Goal: Navigation & Orientation: Find specific page/section

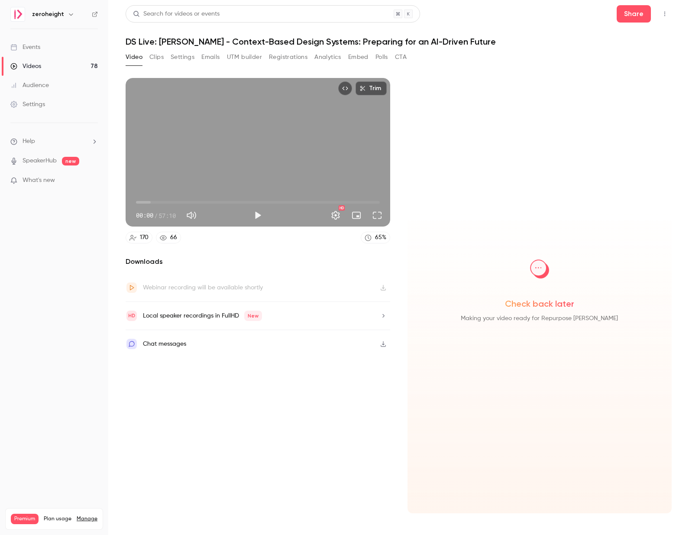
click at [25, 46] on div "Events" at bounding box center [25, 47] width 30 height 9
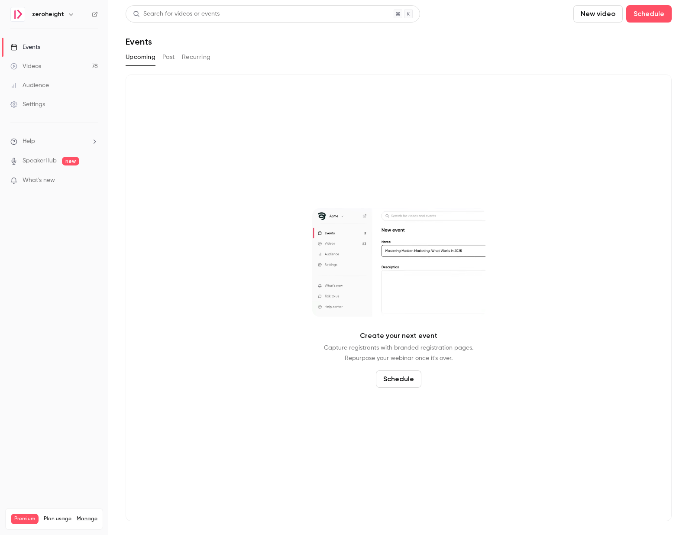
click at [166, 58] on button "Past" at bounding box center [169, 57] width 13 height 14
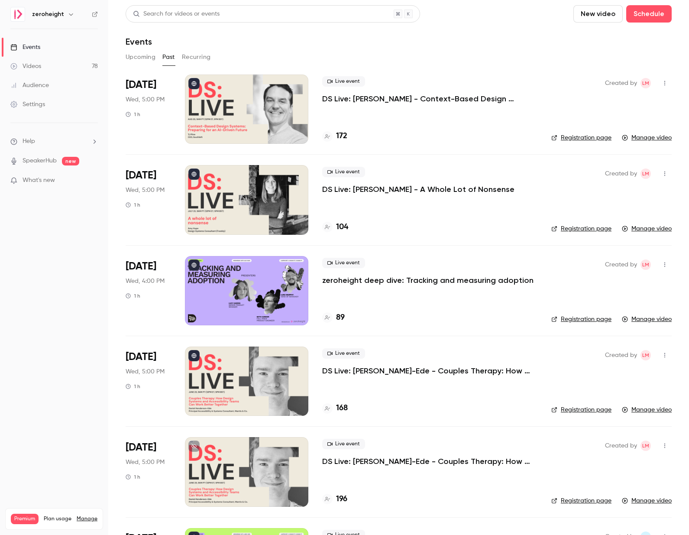
click at [95, 15] on icon at bounding box center [95, 14] width 6 height 6
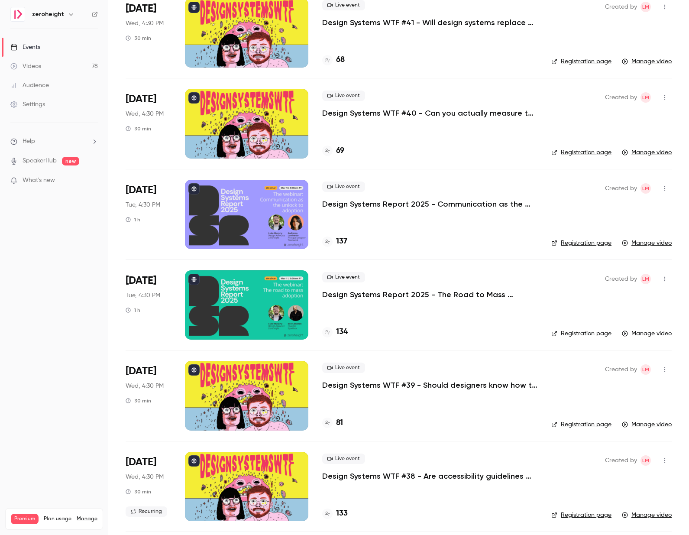
scroll to position [1076, 0]
